Goal: Information Seeking & Learning: Check status

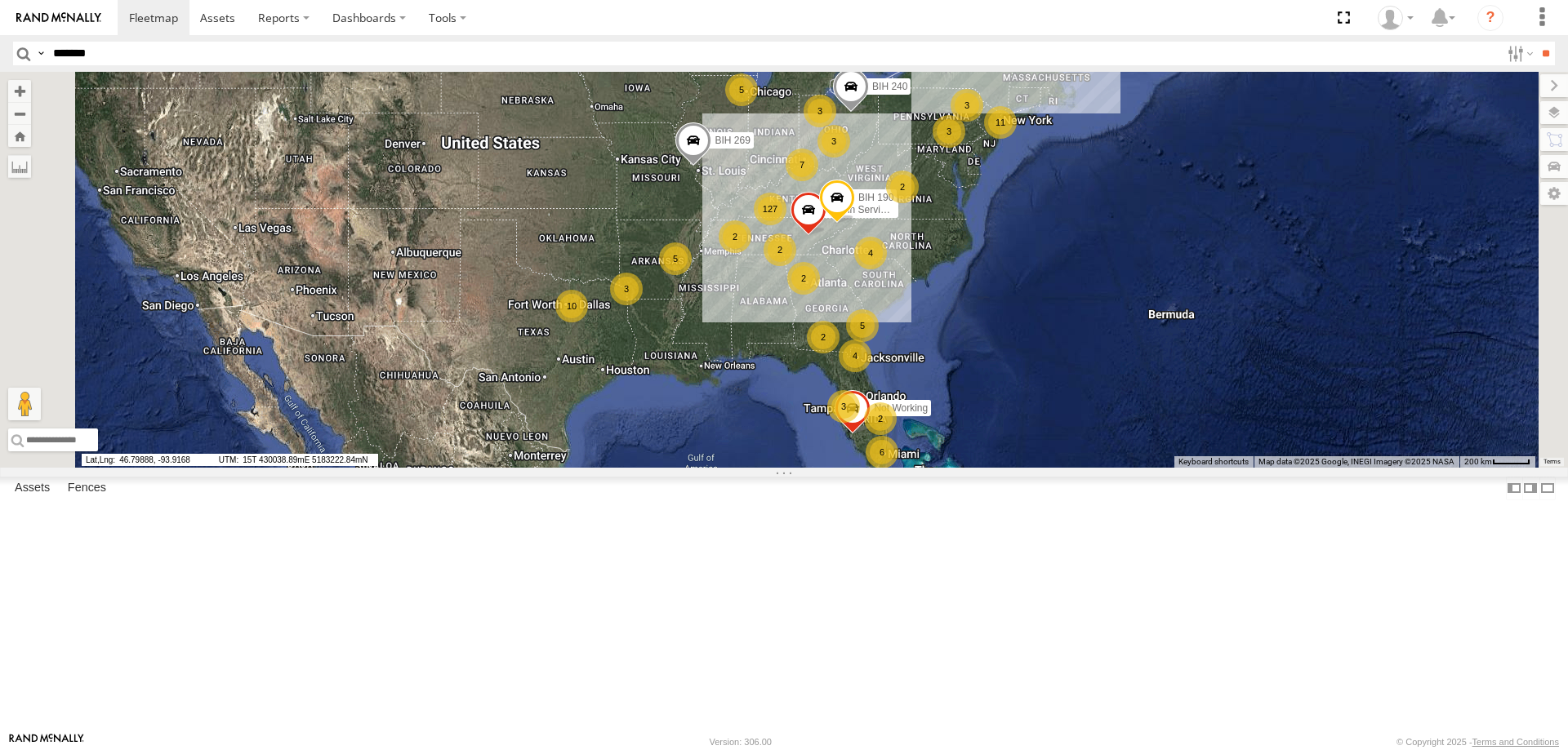
drag, startPoint x: 1037, startPoint y: 26, endPoint x: 1037, endPoint y: 5, distance: 21.0
click at [1036, 26] on section at bounding box center [840, 18] width 1446 height 35
click at [947, 28] on section at bounding box center [840, 18] width 1446 height 35
click at [900, 17] on section at bounding box center [840, 18] width 1446 height 35
click at [873, 18] on section at bounding box center [840, 18] width 1446 height 35
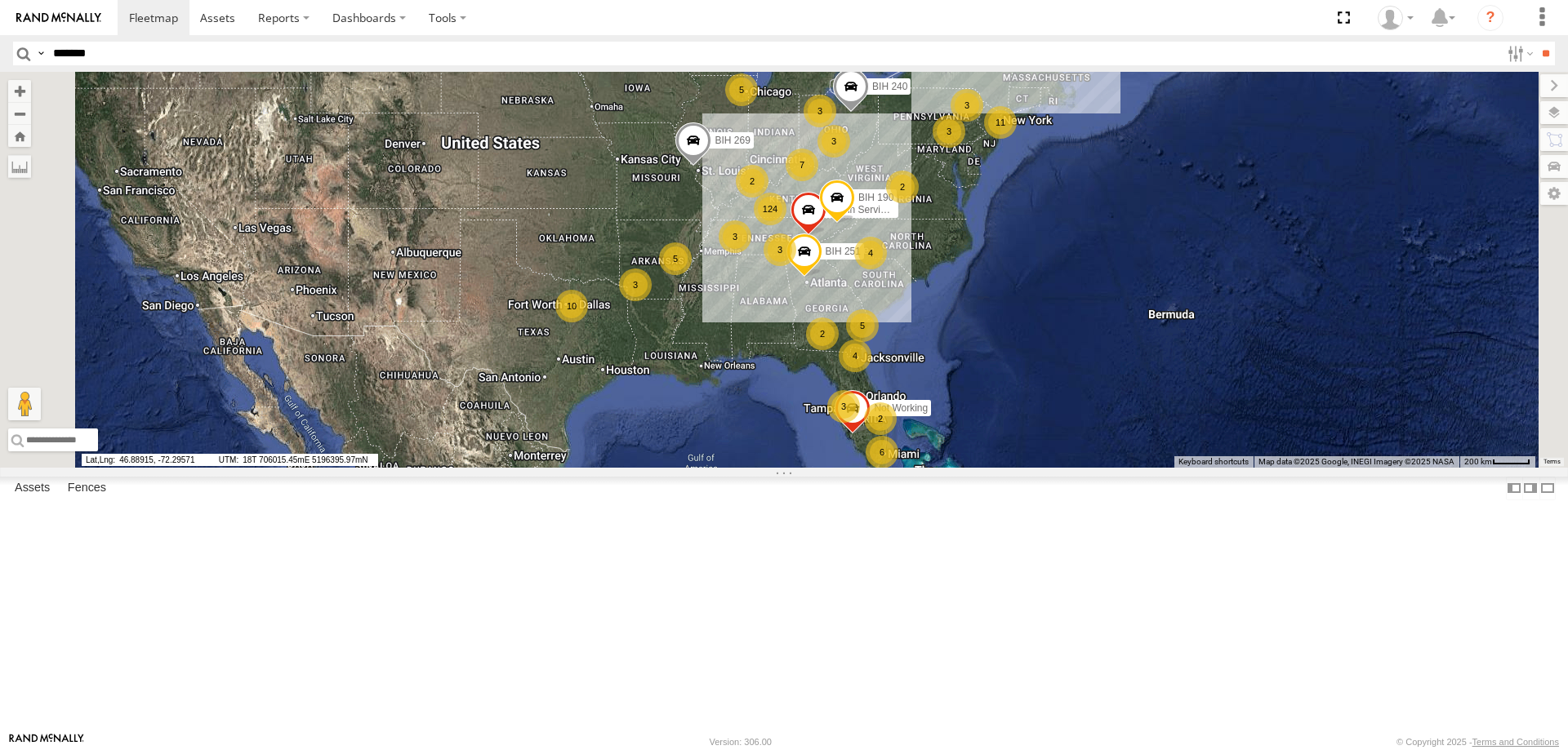
click at [854, 12] on section at bounding box center [840, 18] width 1446 height 35
click at [1020, 12] on section at bounding box center [840, 18] width 1446 height 35
click at [809, 19] on section at bounding box center [840, 18] width 1446 height 35
click at [926, 40] on header "Search Query Asset ID Asset Label Registration Manufacturer Model VIN Job ID" at bounding box center [784, 53] width 1568 height 36
click at [927, 7] on section at bounding box center [840, 18] width 1446 height 35
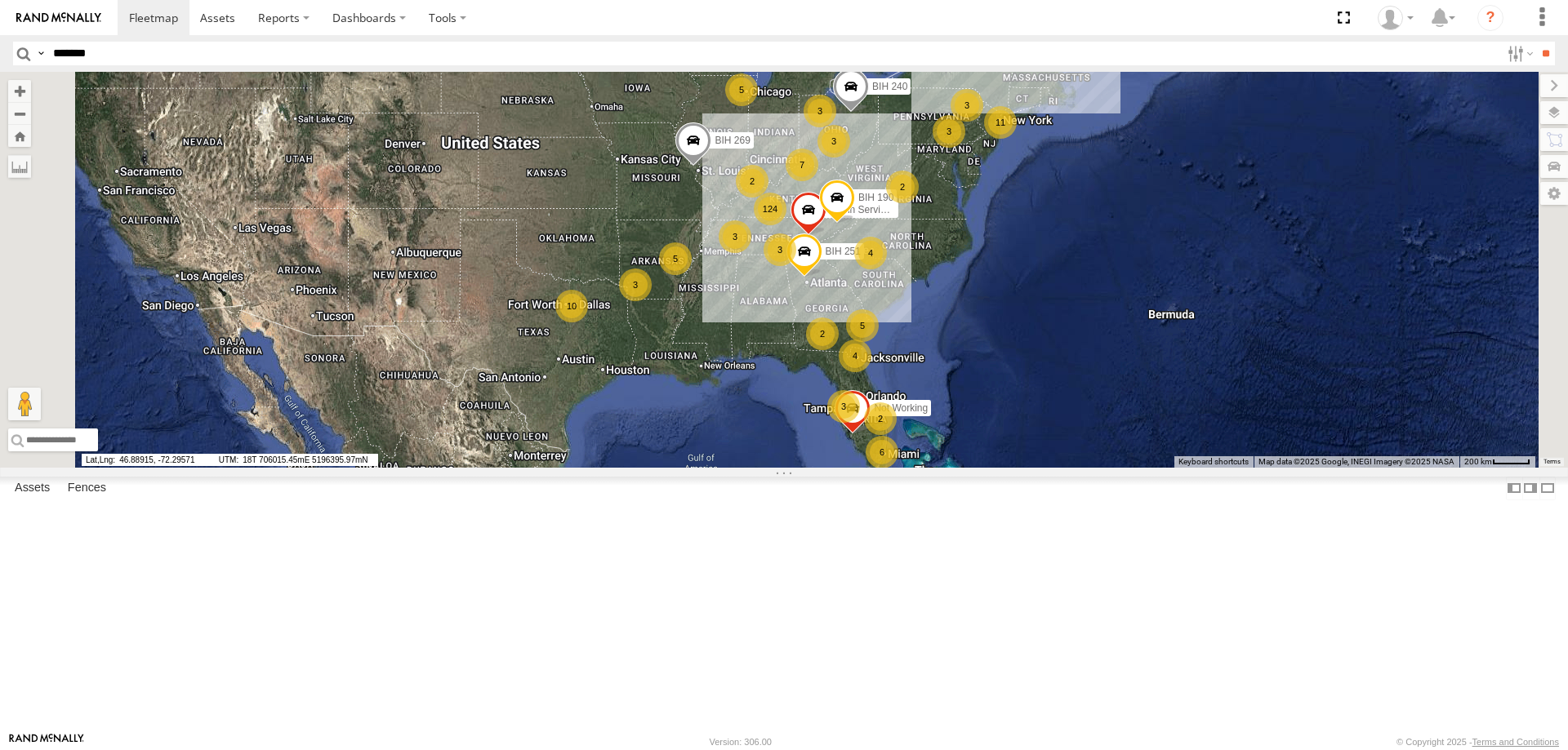
click at [904, 21] on section at bounding box center [840, 18] width 1446 height 35
click at [1084, 10] on section at bounding box center [840, 18] width 1446 height 35
click at [1071, 5] on section at bounding box center [840, 18] width 1446 height 35
click at [1006, 31] on section at bounding box center [840, 18] width 1446 height 35
click at [992, 8] on section at bounding box center [840, 18] width 1446 height 35
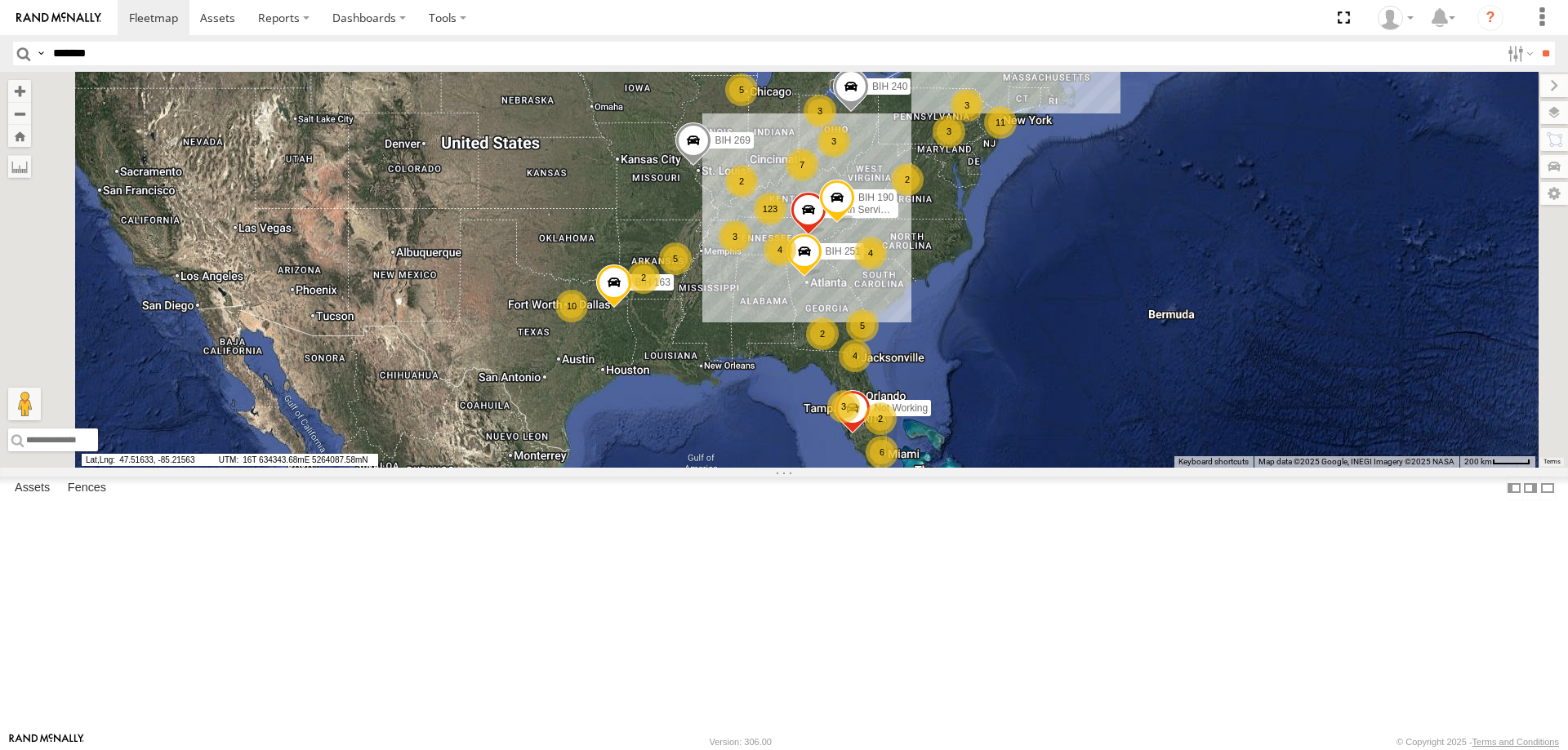
click at [1008, 16] on section at bounding box center [840, 18] width 1446 height 35
click at [918, 24] on section at bounding box center [840, 18] width 1446 height 35
click at [952, 19] on section at bounding box center [840, 18] width 1446 height 35
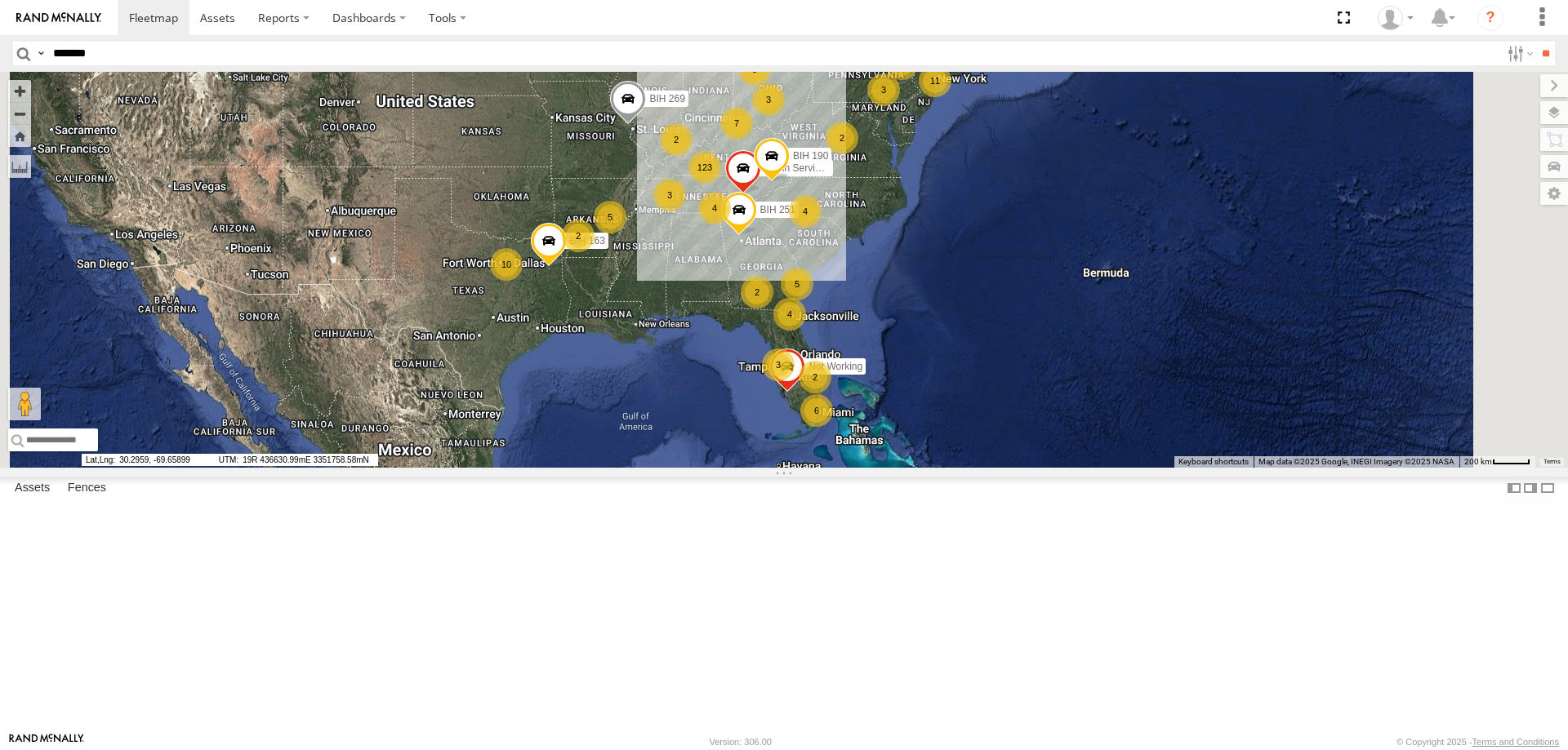
drag, startPoint x: 1285, startPoint y: 491, endPoint x: 1218, endPoint y: 450, distance: 78.5
click at [1218, 450] on div "2 3 123 3 3 5 4 7 10 BIH 163 2 11 2 BIH 251 Not in Service [GEOGRAPHIC_DATA] 3 …" at bounding box center [784, 270] width 1568 height 396
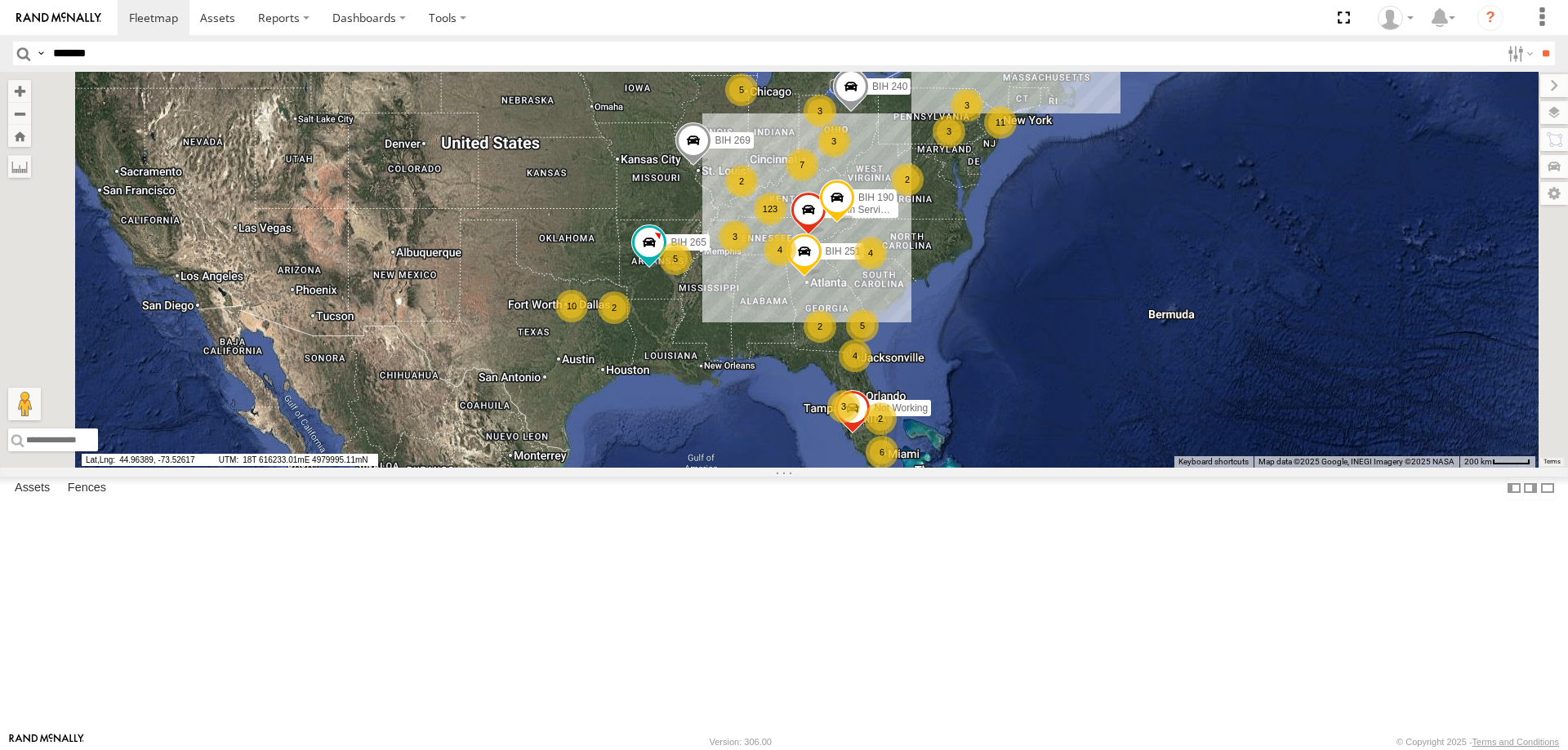
click at [120, 60] on input "*******" at bounding box center [773, 53] width 1454 height 24
type input "*******"
click at [1537, 41] on input "**" at bounding box center [1545, 53] width 19 height 24
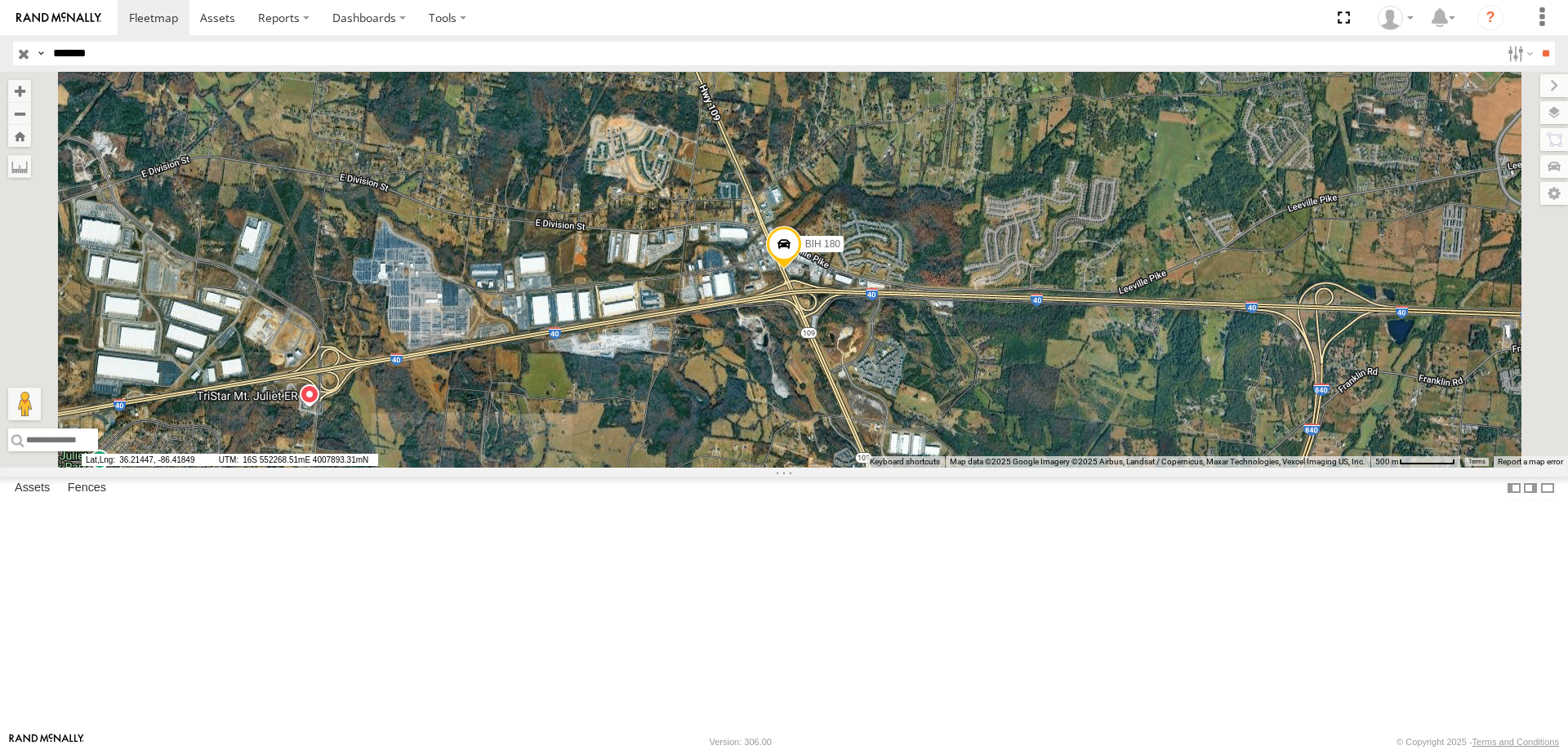
click at [868, 19] on section at bounding box center [840, 18] width 1446 height 35
click at [877, 23] on section at bounding box center [840, 18] width 1446 height 35
click at [1022, 26] on section at bounding box center [840, 18] width 1446 height 35
